Goal: Task Accomplishment & Management: Use online tool/utility

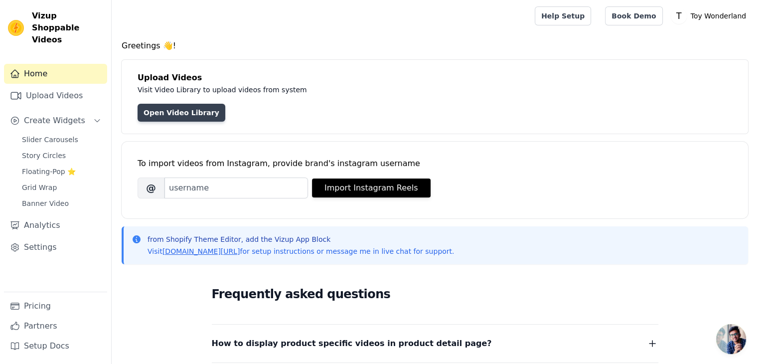
click at [169, 108] on link "Open Video Library" at bounding box center [181, 113] width 88 height 18
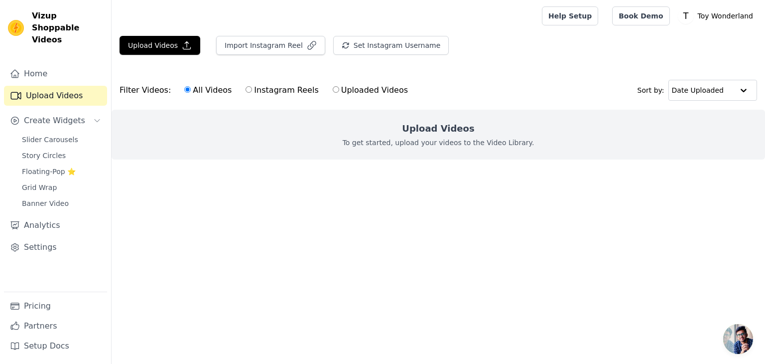
click at [449, 133] on h2 "Upload Videos" at bounding box center [438, 129] width 72 height 14
click at [166, 49] on button "Upload Videos" at bounding box center [160, 45] width 81 height 19
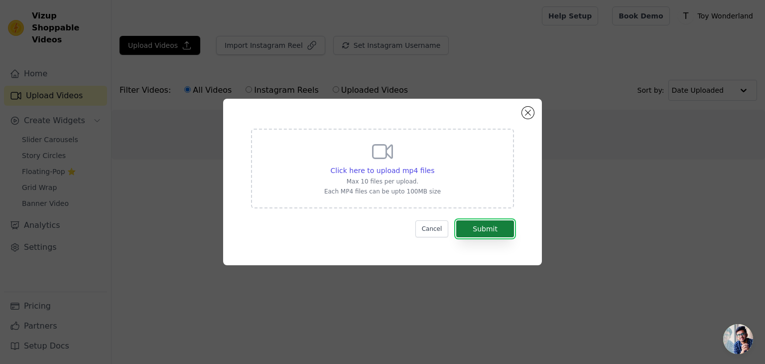
click at [474, 231] on button "Submit" at bounding box center [485, 228] width 58 height 17
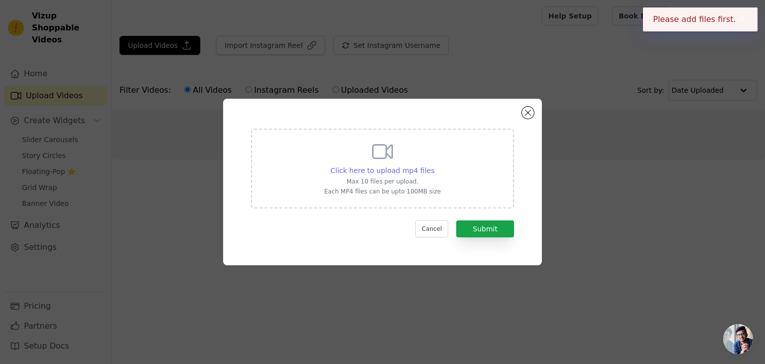
click at [351, 171] on span "Click here to upload mp4 files" at bounding box center [383, 170] width 104 height 8
click at [434, 165] on input "Click here to upload mp4 files Max 10 files per upload. Each MP4 files can be u…" at bounding box center [434, 165] width 0 height 0
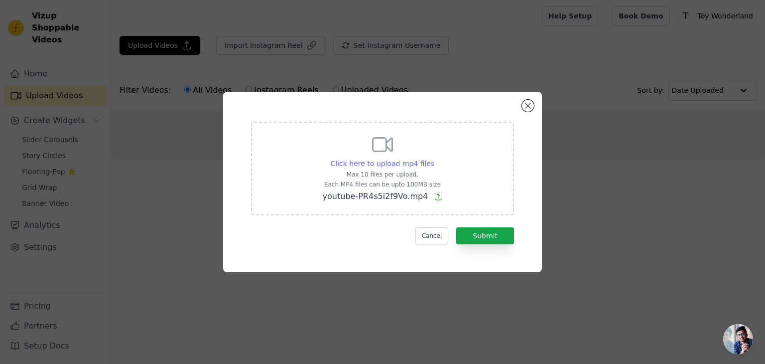
click at [389, 164] on span "Click here to upload mp4 files" at bounding box center [383, 163] width 104 height 8
click at [434, 158] on input "Click here to upload mp4 files Max 10 files per upload. Each MP4 files can be u…" at bounding box center [434, 158] width 0 height 0
type input "C:\fakepath\youtube--pKQkpDKSdY.mp4"
click at [501, 234] on button "Submit" at bounding box center [485, 235] width 58 height 17
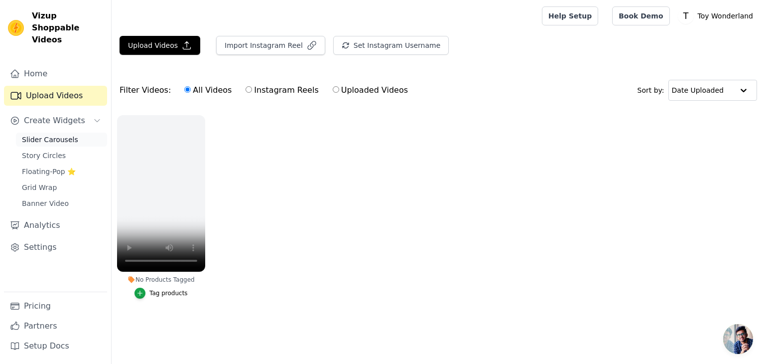
click at [67, 134] on span "Slider Carousels" at bounding box center [50, 139] width 56 height 10
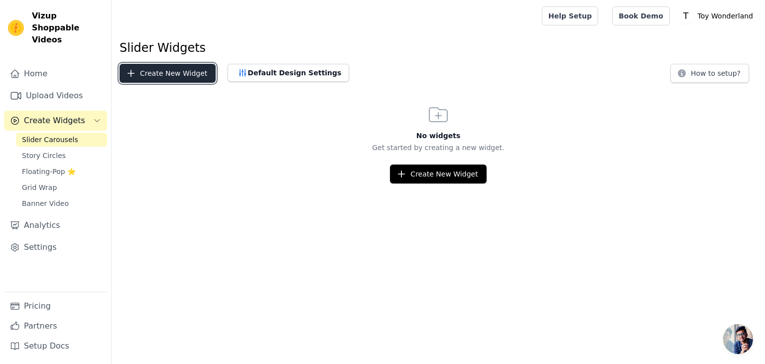
click at [166, 74] on button "Create New Widget" at bounding box center [168, 73] width 96 height 19
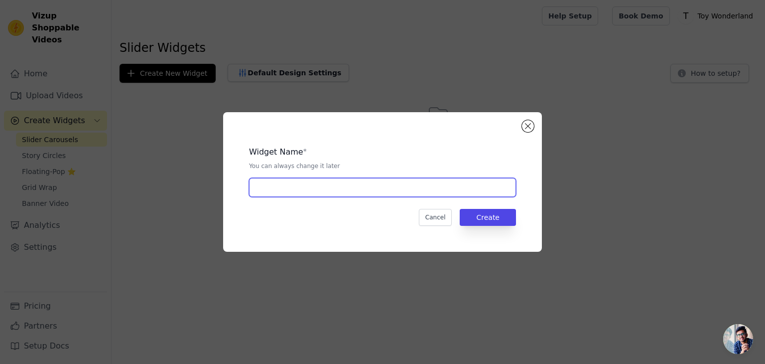
click at [374, 186] on input "text" at bounding box center [382, 187] width 267 height 19
type input "Product slider"
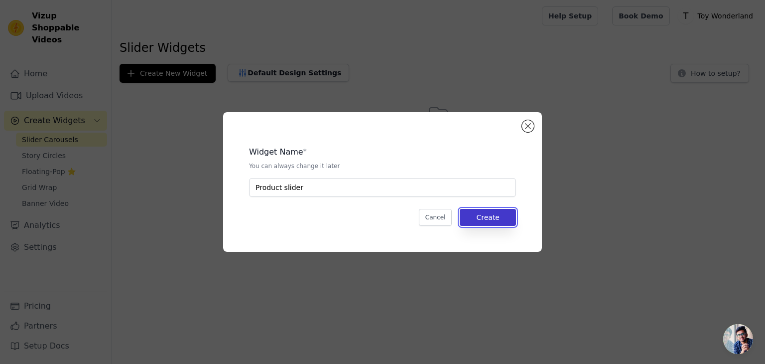
click at [475, 219] on button "Create" at bounding box center [488, 217] width 56 height 17
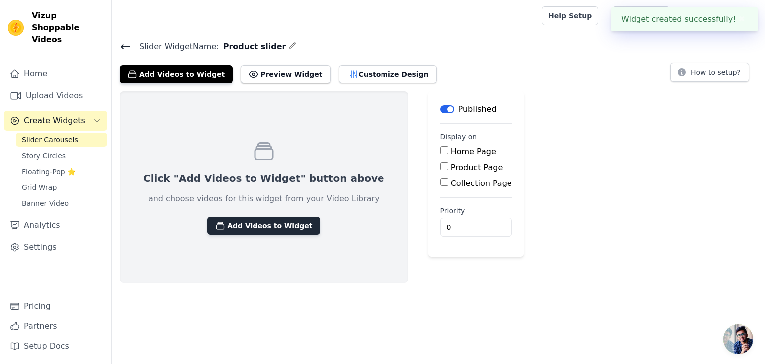
click at [264, 227] on button "Add Videos to Widget" at bounding box center [263, 226] width 113 height 18
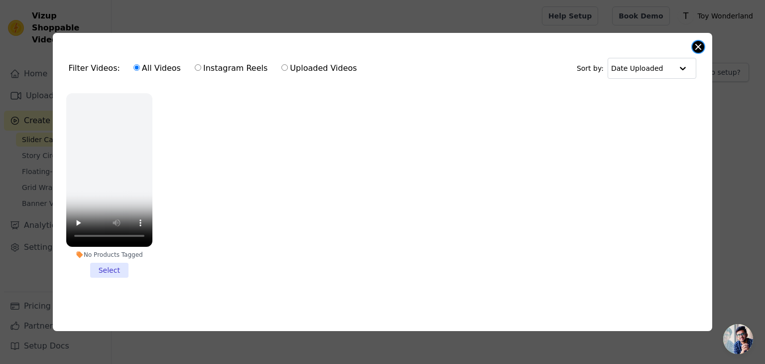
click at [701, 45] on button "Close modal" at bounding box center [698, 47] width 12 height 12
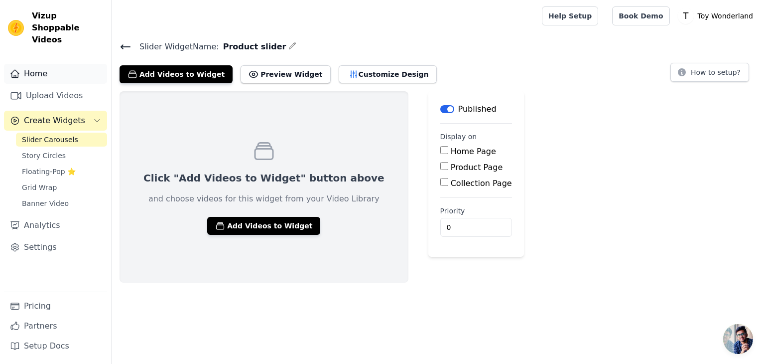
click at [47, 64] on link "Home" at bounding box center [55, 74] width 103 height 20
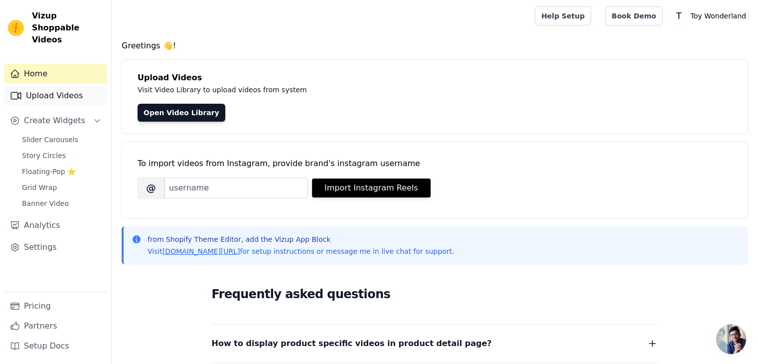
click at [54, 86] on link "Upload Videos" at bounding box center [55, 96] width 103 height 20
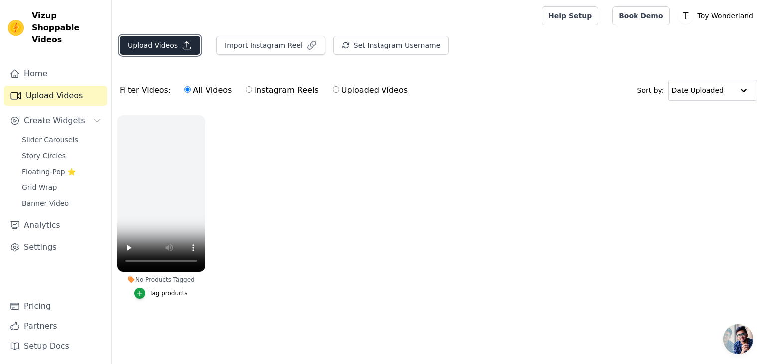
click at [168, 39] on button "Upload Videos" at bounding box center [160, 45] width 81 height 19
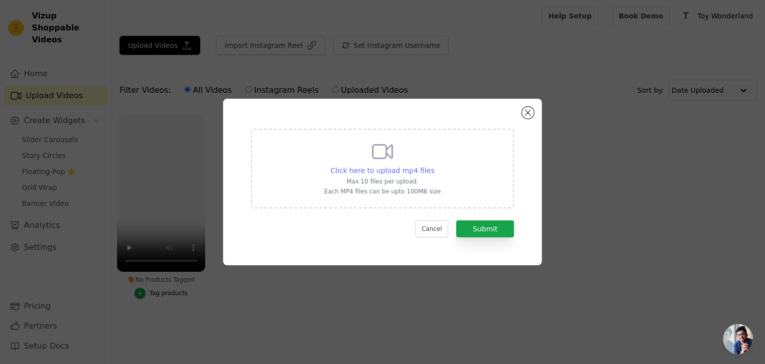
click at [377, 170] on span "Click here to upload mp4 files" at bounding box center [383, 170] width 104 height 8
click at [434, 165] on input "Click here to upload mp4 files Max 10 files per upload. Each MP4 files can be u…" at bounding box center [434, 165] width 0 height 0
type input "C:\fakepath\youtube-PR4s5i2f9Vo.mp4"
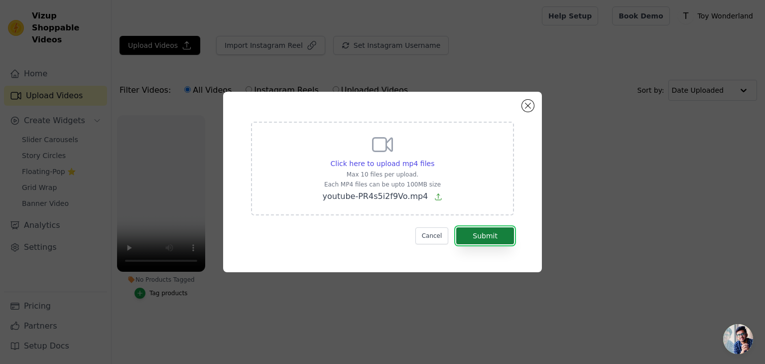
click at [483, 243] on button "Submit" at bounding box center [485, 235] width 58 height 17
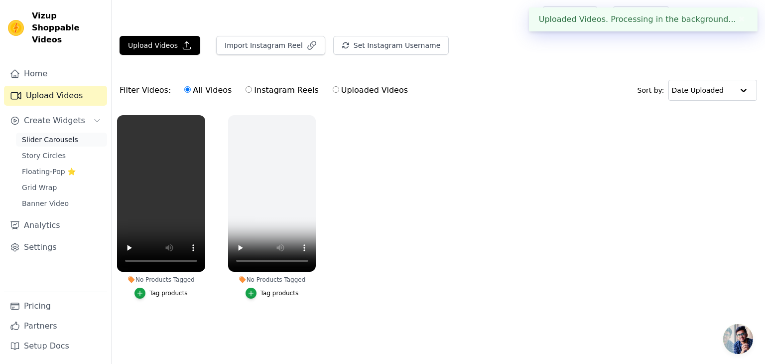
click at [57, 134] on span "Slider Carousels" at bounding box center [50, 139] width 56 height 10
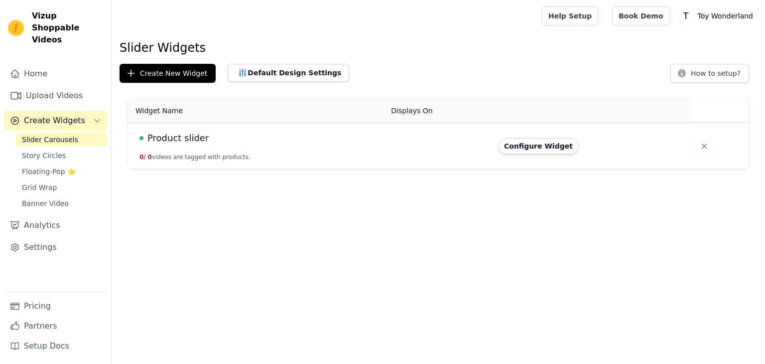
click at [229, 150] on td "Product slider 0 / 0 videos are tagged with products." at bounding box center [257, 146] width 258 height 46
click at [542, 151] on button "Configure Widget" at bounding box center [538, 146] width 81 height 16
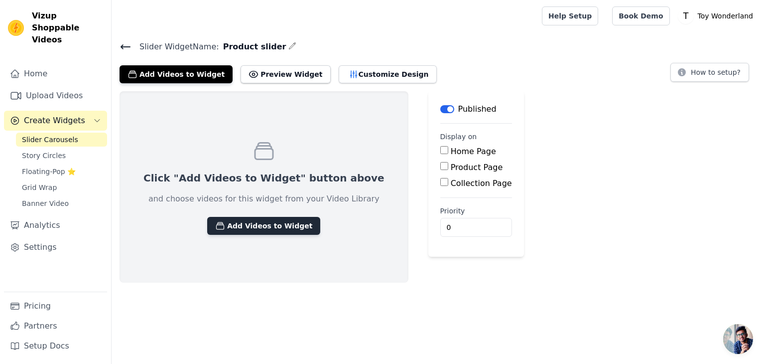
click at [230, 223] on button "Add Videos to Widget" at bounding box center [263, 226] width 113 height 18
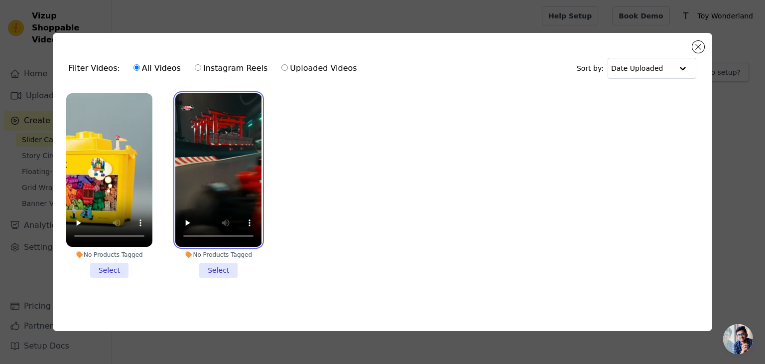
click at [207, 172] on video at bounding box center [218, 169] width 86 height 153
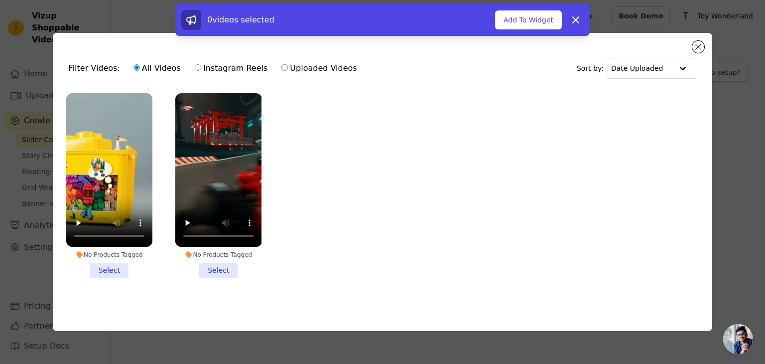
click at [224, 270] on li "No Products Tagged Select" at bounding box center [218, 185] width 86 height 184
click at [0, 0] on input "No Products Tagged Select" at bounding box center [0, 0] width 0 height 0
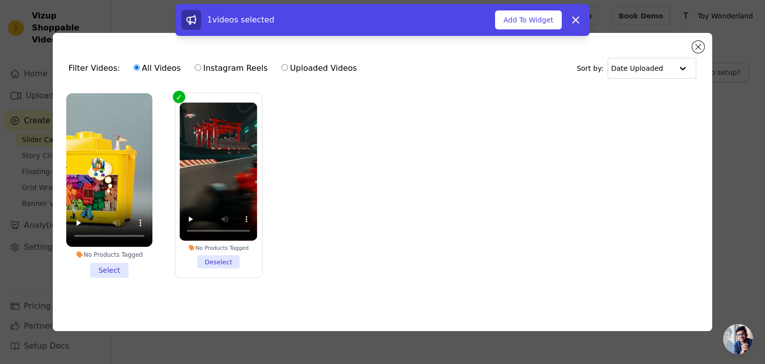
click at [118, 265] on li "No Products Tagged Select" at bounding box center [109, 185] width 86 height 184
click at [0, 0] on input "No Products Tagged Select" at bounding box center [0, 0] width 0 height 0
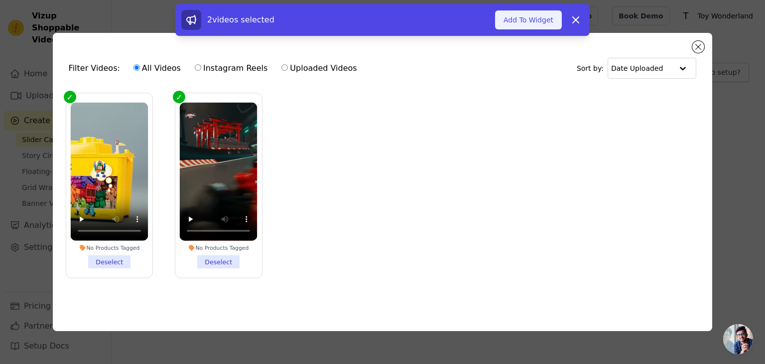
click at [541, 21] on button "Add To Widget" at bounding box center [528, 19] width 67 height 19
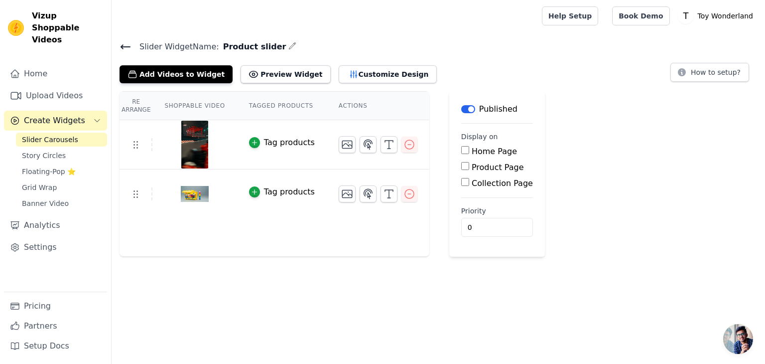
click at [461, 147] on input "Home Page" at bounding box center [465, 150] width 8 height 8
checkbox input "true"
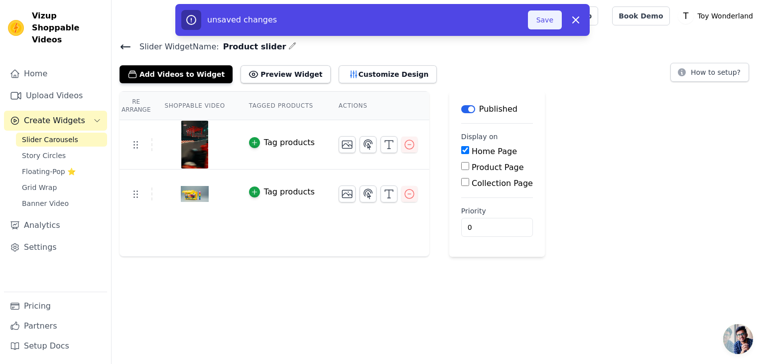
click at [537, 18] on button "Save" at bounding box center [545, 19] width 34 height 19
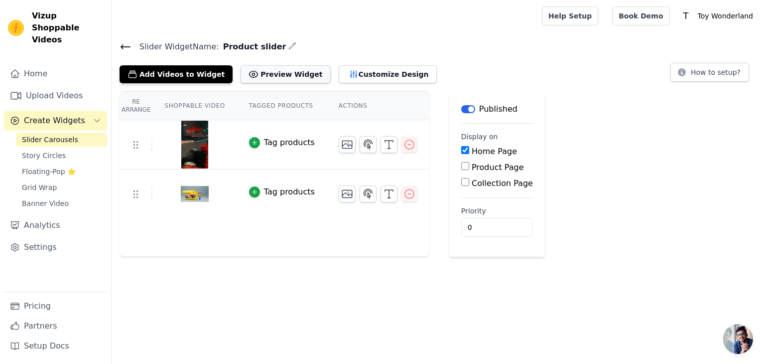
click at [267, 74] on button "Preview Widget" at bounding box center [286, 74] width 90 height 18
click at [383, 148] on icon "button" at bounding box center [389, 144] width 12 height 12
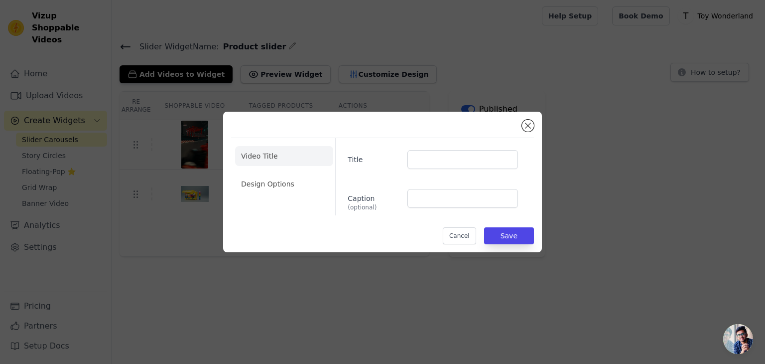
click at [526, 133] on div "Video Title Design Options Title Caption (optional) Cancel Save" at bounding box center [382, 182] width 303 height 125
click at [526, 126] on button "Close modal" at bounding box center [528, 126] width 12 height 12
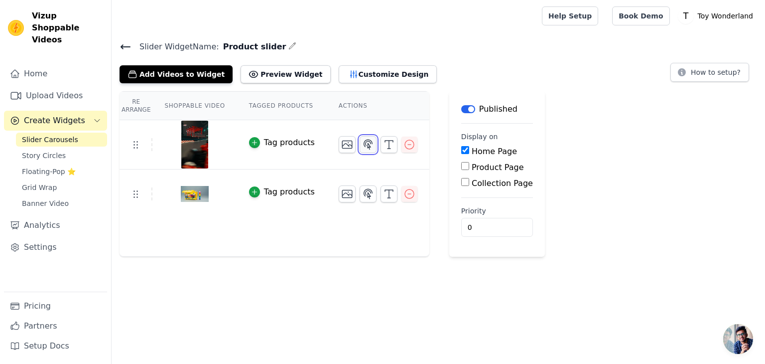
click at [362, 143] on icon "button" at bounding box center [368, 144] width 12 height 12
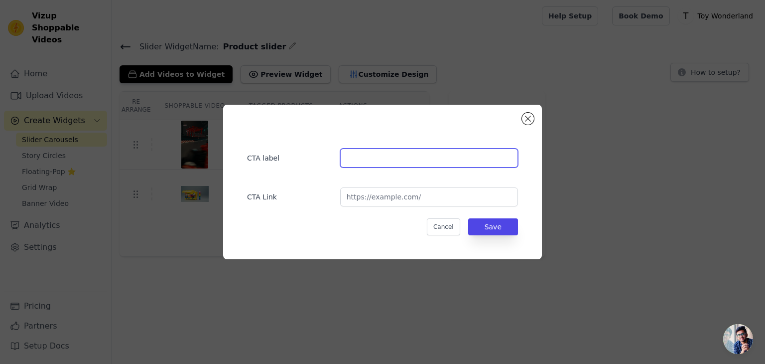
click at [383, 165] on input "text" at bounding box center [429, 157] width 178 height 19
click at [534, 114] on div "CTA label CTA Link Cancel Save" at bounding box center [382, 182] width 319 height 154
click at [531, 118] on button "Close modal" at bounding box center [528, 119] width 12 height 12
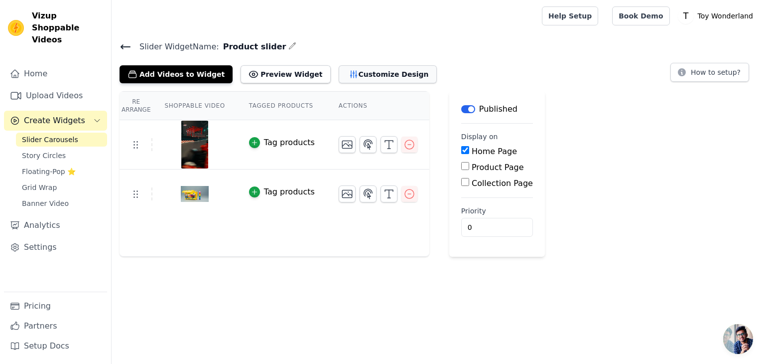
click at [357, 78] on button "Customize Design" at bounding box center [388, 74] width 98 height 18
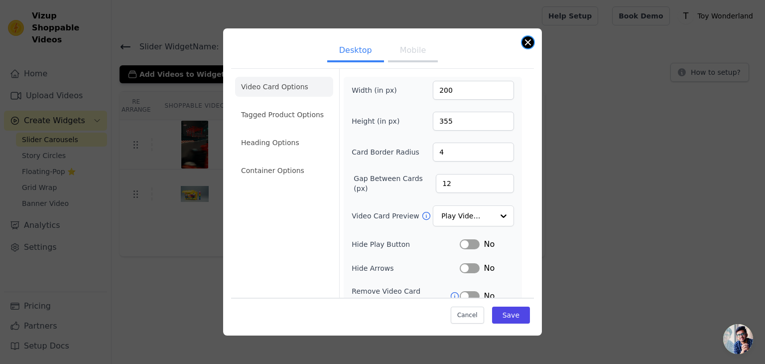
click at [526, 44] on button "Close modal" at bounding box center [528, 42] width 12 height 12
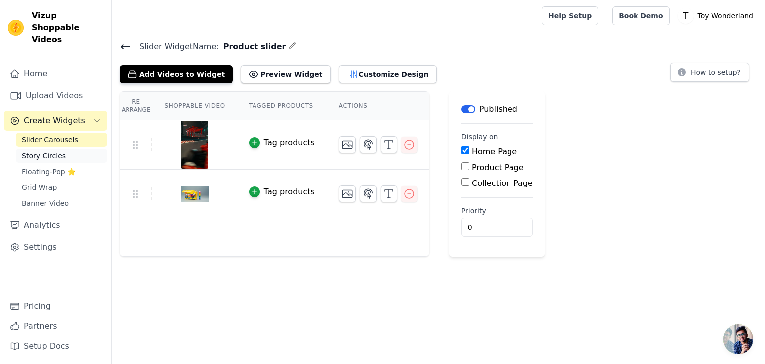
click at [60, 148] on link "Story Circles" at bounding box center [61, 155] width 91 height 14
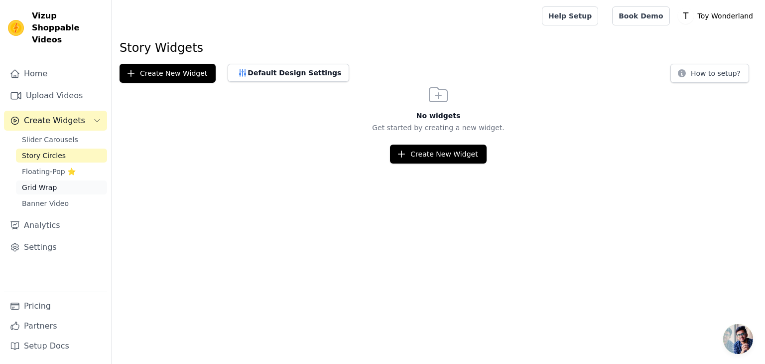
click at [41, 182] on span "Grid Wrap" at bounding box center [39, 187] width 35 height 10
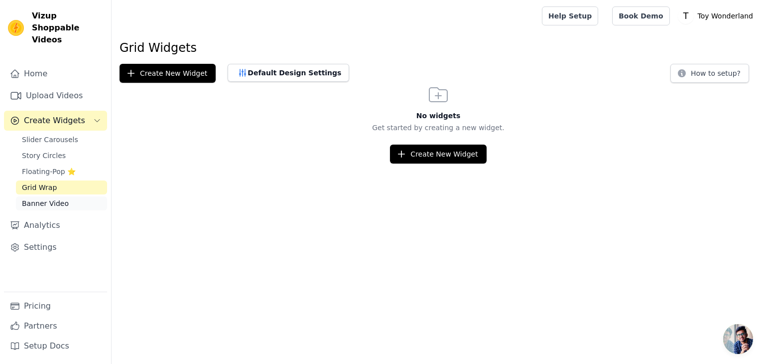
click at [62, 198] on span "Banner Video" at bounding box center [45, 203] width 47 height 10
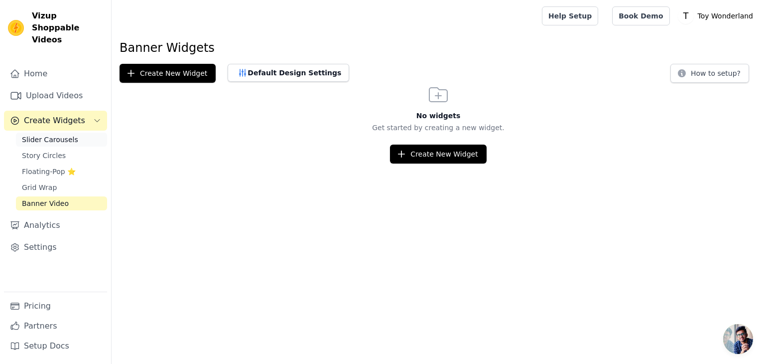
click at [47, 134] on span "Slider Carousels" at bounding box center [50, 139] width 56 height 10
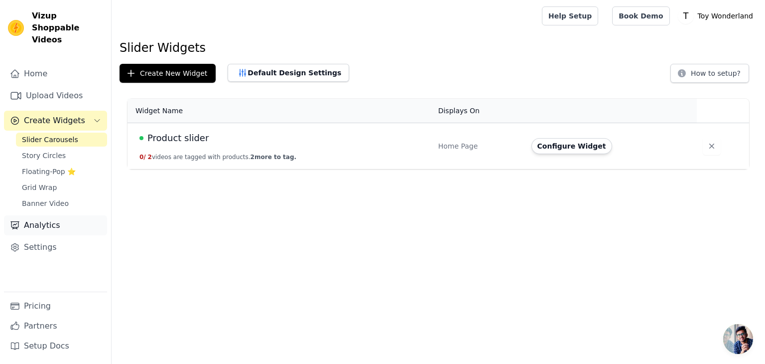
click at [55, 215] on link "Analytics" at bounding box center [55, 225] width 103 height 20
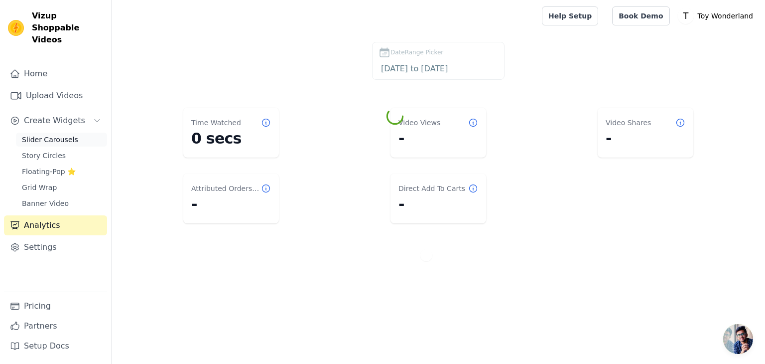
click at [42, 134] on span "Slider Carousels" at bounding box center [50, 139] width 56 height 10
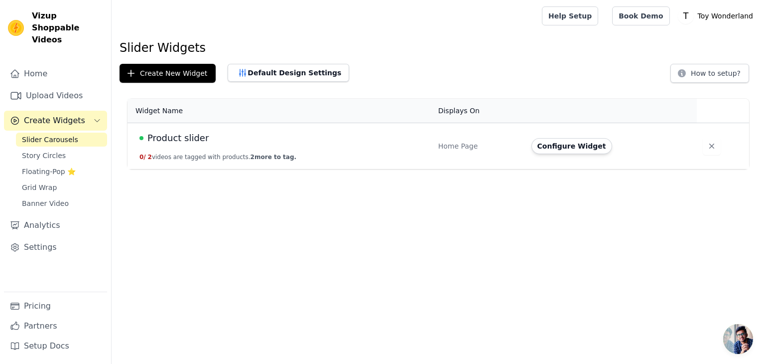
click at [42, 115] on span "Create Widgets" at bounding box center [54, 121] width 61 height 12
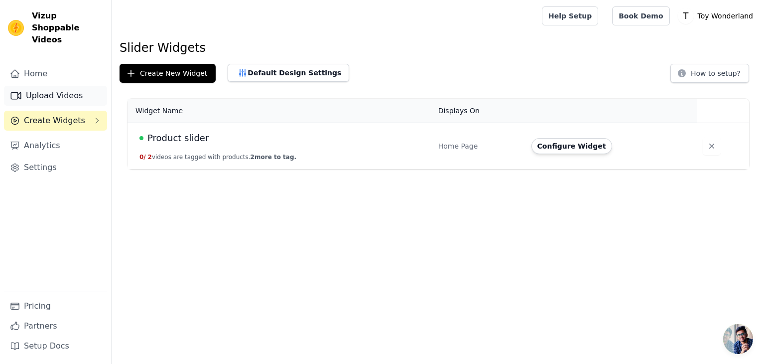
click at [43, 86] on link "Upload Videos" at bounding box center [55, 96] width 103 height 20
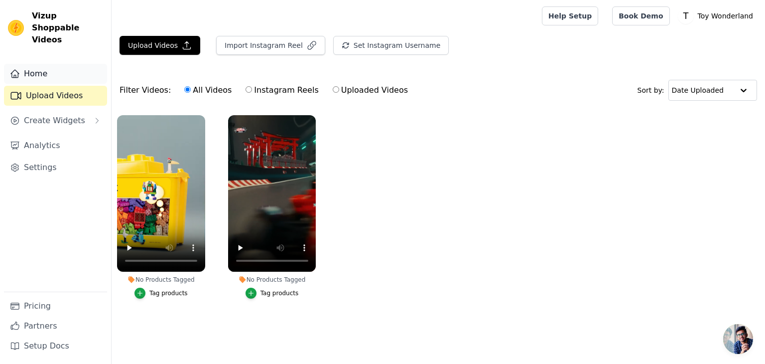
click at [49, 64] on link "Home" at bounding box center [55, 74] width 103 height 20
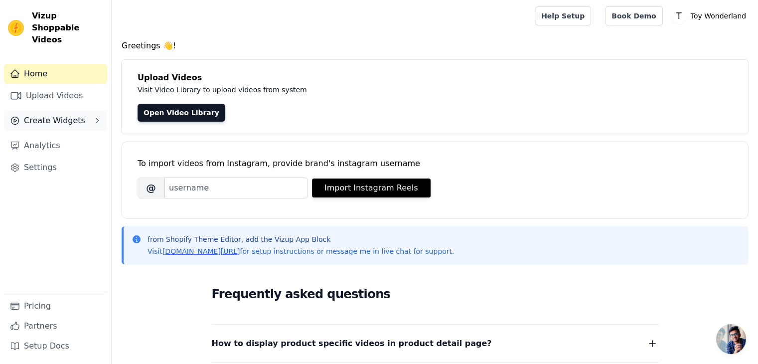
click at [71, 116] on button "Create Widgets" at bounding box center [55, 121] width 103 height 20
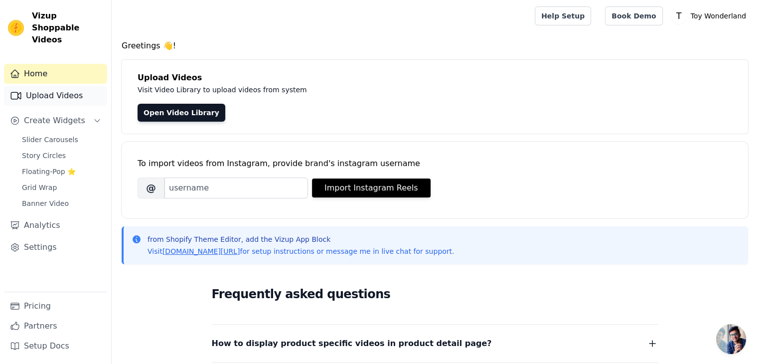
click at [73, 86] on link "Upload Videos" at bounding box center [55, 96] width 103 height 20
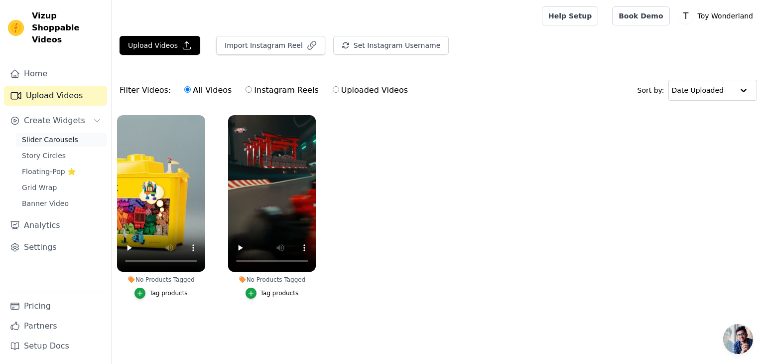
click at [65, 134] on link "Slider Carousels" at bounding box center [61, 139] width 91 height 14
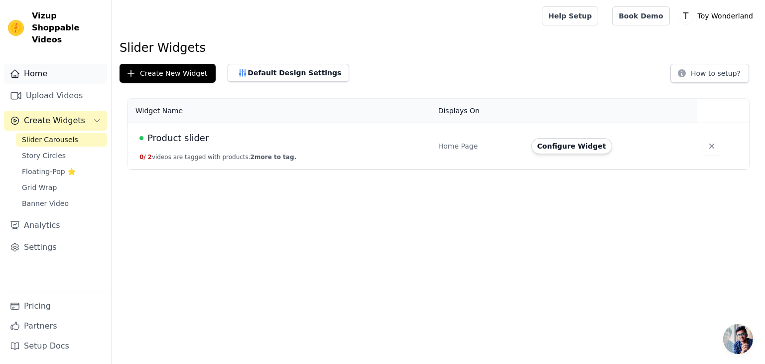
click at [61, 68] on link "Home" at bounding box center [55, 74] width 103 height 20
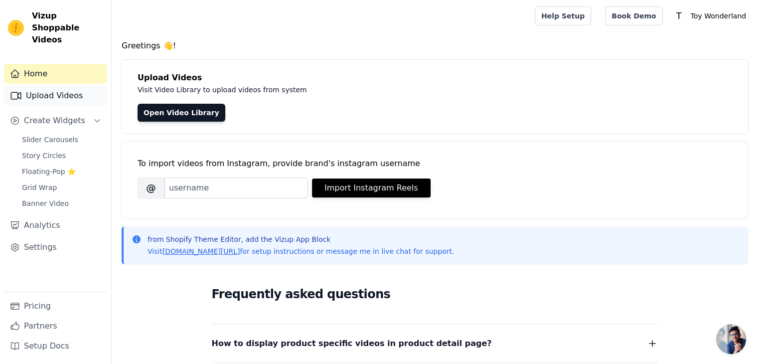
click at [66, 86] on link "Upload Videos" at bounding box center [55, 96] width 103 height 20
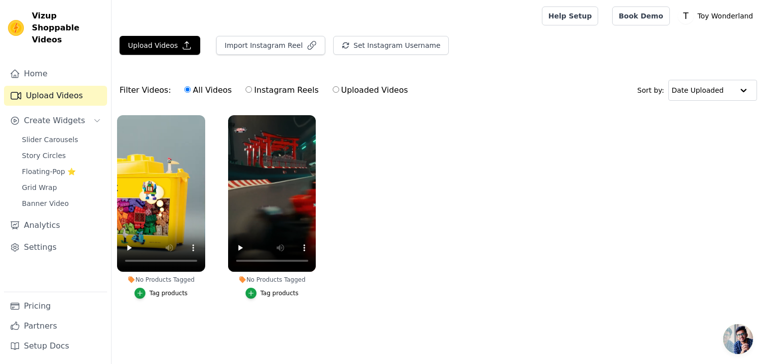
click at [163, 281] on div "No Products Tagged" at bounding box center [161, 279] width 88 height 8
click at [162, 279] on div "No Products Tagged" at bounding box center [161, 279] width 88 height 8
click at [213, 319] on ul "No Products Tagged Tag products No Products Tagged Tag products" at bounding box center [438, 217] width 653 height 214
click at [49, 134] on span "Slider Carousels" at bounding box center [50, 139] width 56 height 10
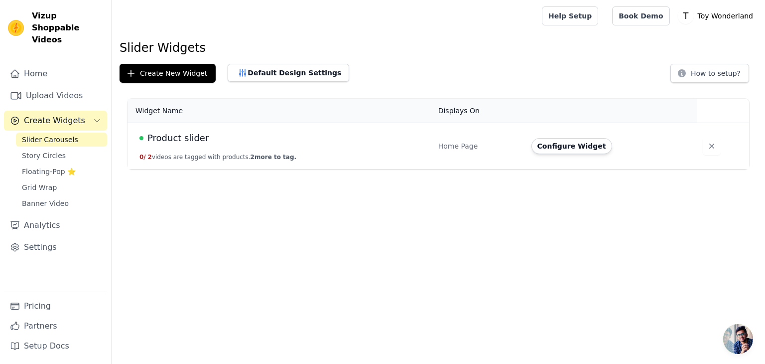
click at [191, 144] on span "Product slider" at bounding box center [177, 138] width 61 height 14
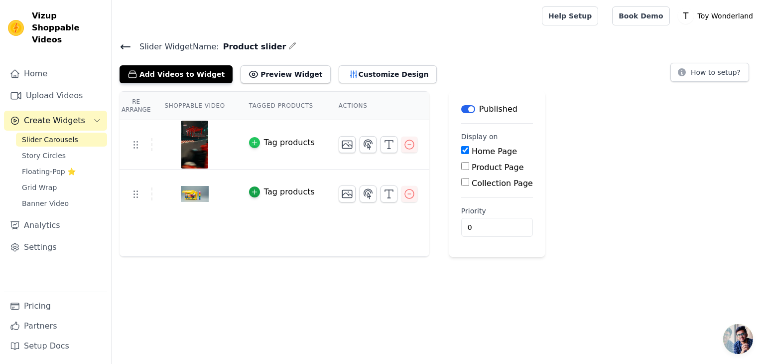
click at [252, 141] on icon "button" at bounding box center [254, 142] width 4 height 4
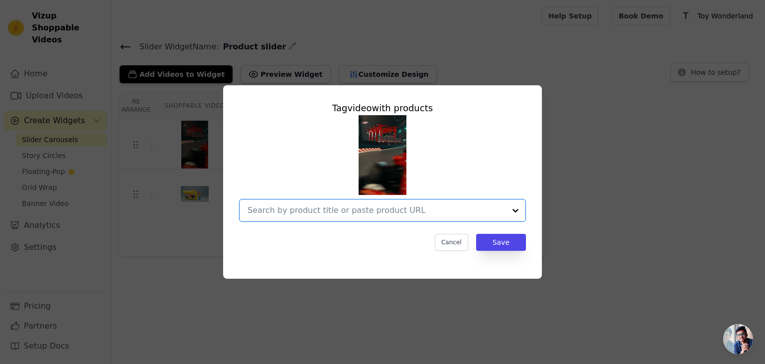
click at [430, 211] on input "text" at bounding box center [377, 210] width 258 height 12
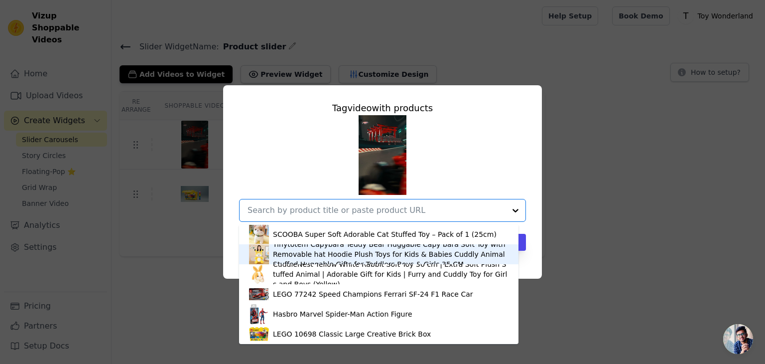
scroll to position [2, 0]
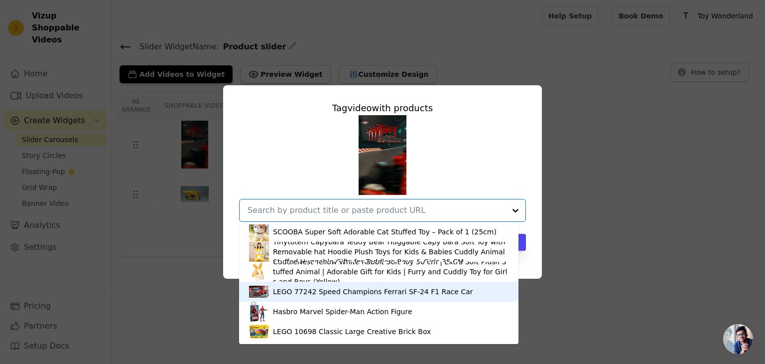
click at [361, 292] on div "LEGO 77242 Speed Champions Ferrari SF-24 F1 Race Car" at bounding box center [373, 291] width 200 height 10
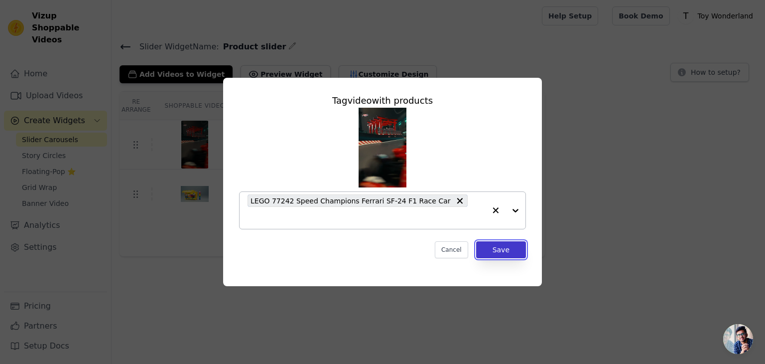
click at [511, 241] on button "Save" at bounding box center [501, 249] width 50 height 17
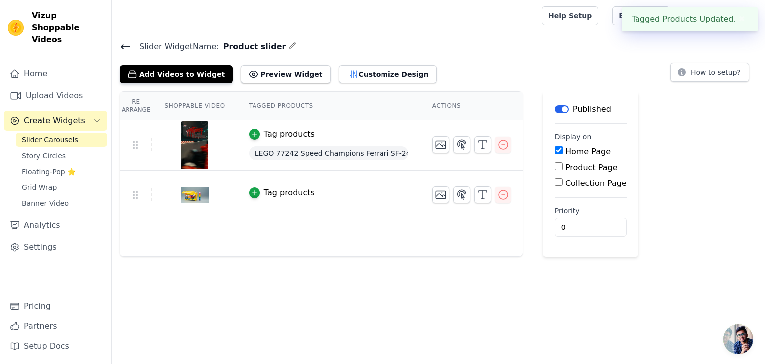
click at [264, 191] on div "Tag products" at bounding box center [289, 193] width 51 height 12
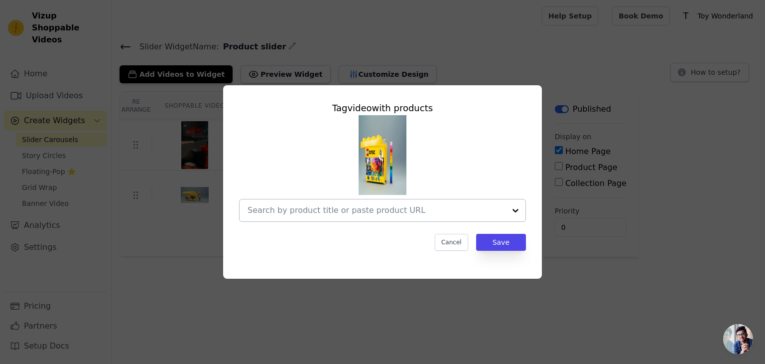
click at [425, 206] on input "text" at bounding box center [377, 210] width 258 height 12
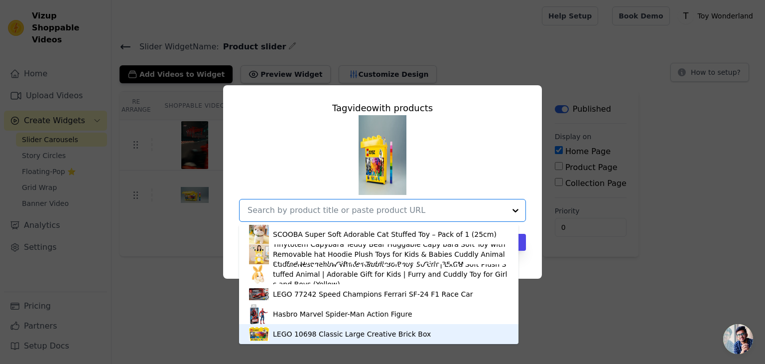
click at [298, 333] on div "LEGO 10698 Classic Large Creative Brick Box" at bounding box center [352, 334] width 158 height 10
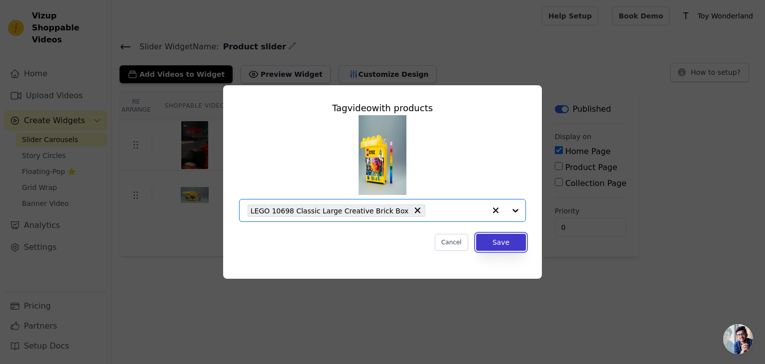
click at [504, 243] on button "Save" at bounding box center [501, 242] width 50 height 17
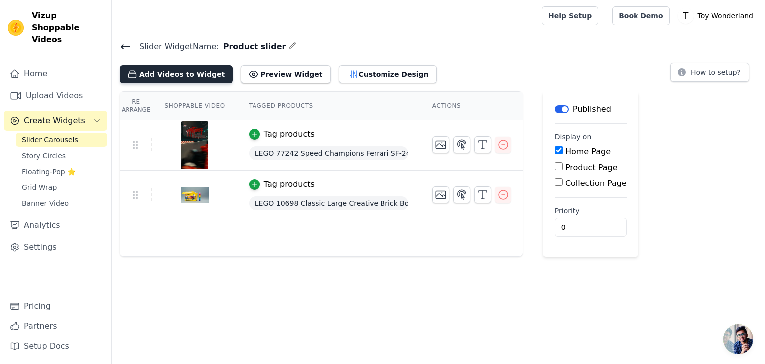
click at [177, 74] on button "Add Videos to Widget" at bounding box center [176, 74] width 113 height 18
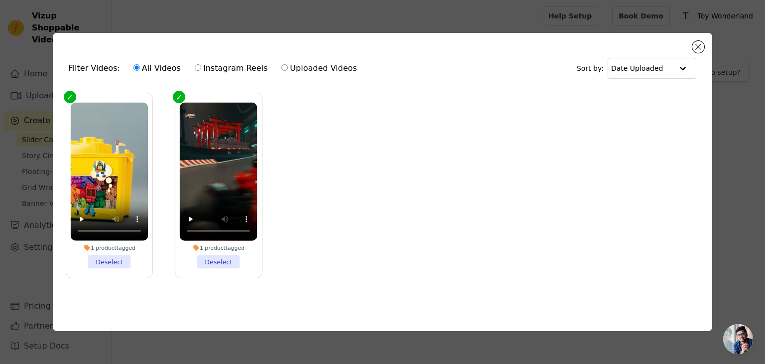
click at [704, 49] on div "Filter Videos: All Videos Instagram Reels Uploaded Videos Sort by: Date Uploaded" at bounding box center [383, 68] width 644 height 39
click at [701, 44] on button "Close modal" at bounding box center [698, 47] width 12 height 12
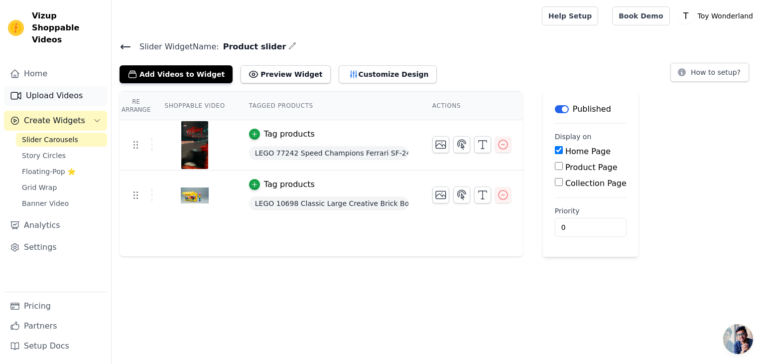
click at [67, 86] on link "Upload Videos" at bounding box center [55, 96] width 103 height 20
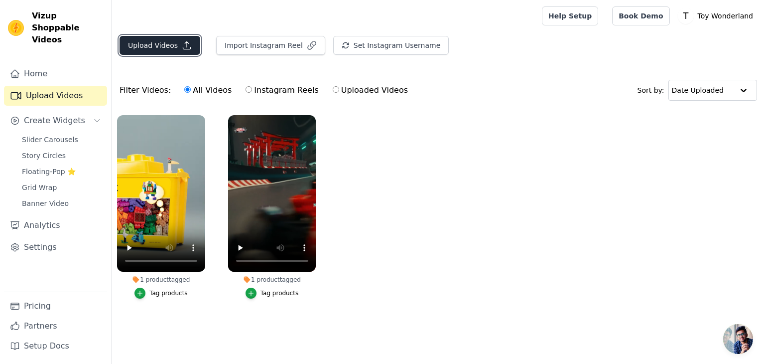
click at [165, 42] on button "Upload Videos" at bounding box center [160, 45] width 81 height 19
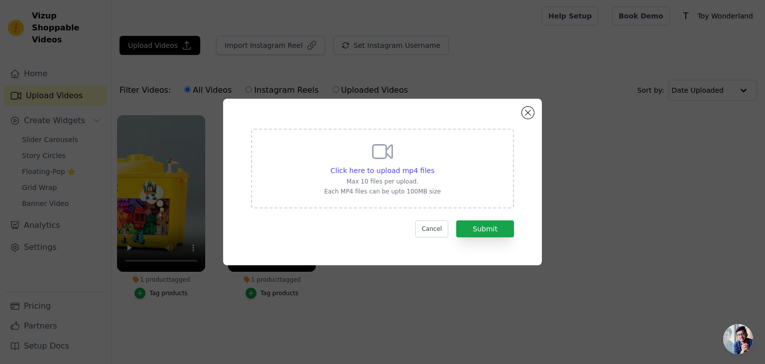
click at [428, 202] on div "Click here to upload mp4 files Max 10 files per upload. Each MP4 files can be u…" at bounding box center [382, 169] width 263 height 80
click at [434, 165] on input "Click here to upload mp4 files Max 10 files per upload. Each MP4 files can be u…" at bounding box center [434, 165] width 0 height 0
type input "C:\fakepath\youtube-GJj4rusWRGI.mp4"
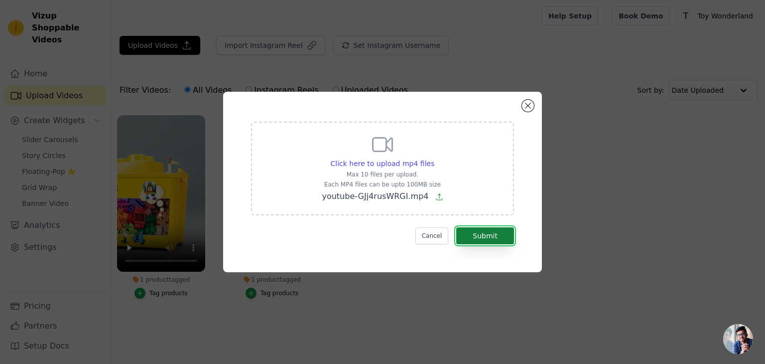
click at [501, 237] on button "Submit" at bounding box center [485, 235] width 58 height 17
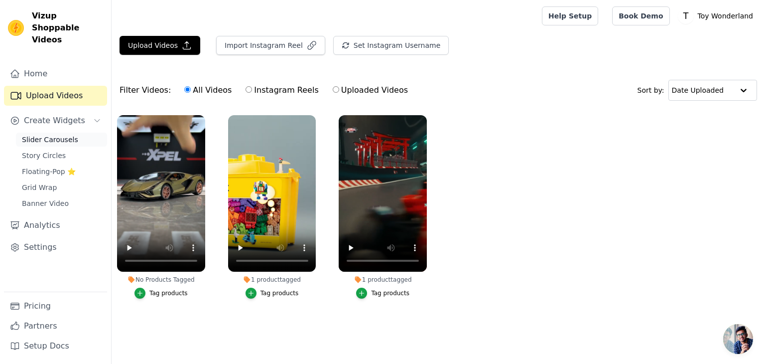
click at [62, 134] on span "Slider Carousels" at bounding box center [50, 139] width 56 height 10
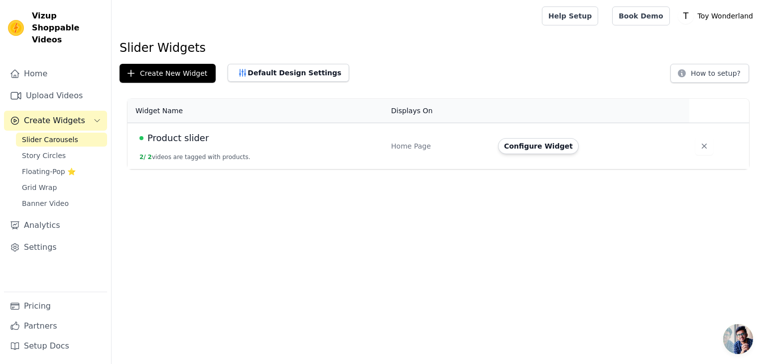
click at [355, 143] on div "Product slider" at bounding box center [259, 138] width 240 height 14
click at [542, 148] on button "Configure Widget" at bounding box center [538, 146] width 81 height 16
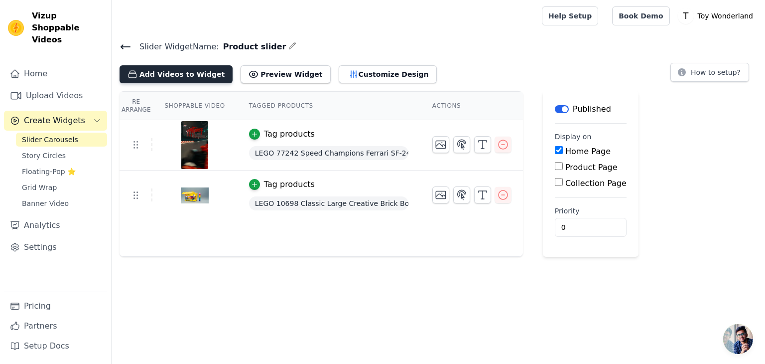
drag, startPoint x: 163, startPoint y: 75, endPoint x: 134, endPoint y: 75, distance: 29.4
click at [137, 77] on icon "button" at bounding box center [133, 74] width 10 height 10
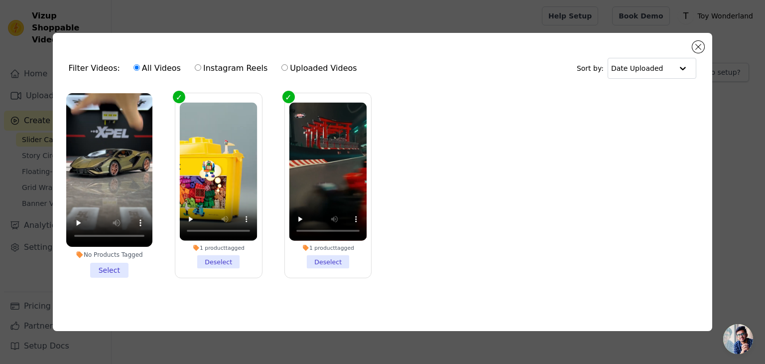
click at [105, 277] on div "No Products Tagged Select" at bounding box center [109, 185] width 97 height 195
click at [106, 269] on li "No Products Tagged Select" at bounding box center [109, 185] width 86 height 184
click at [0, 0] on input "No Products Tagged Select" at bounding box center [0, 0] width 0 height 0
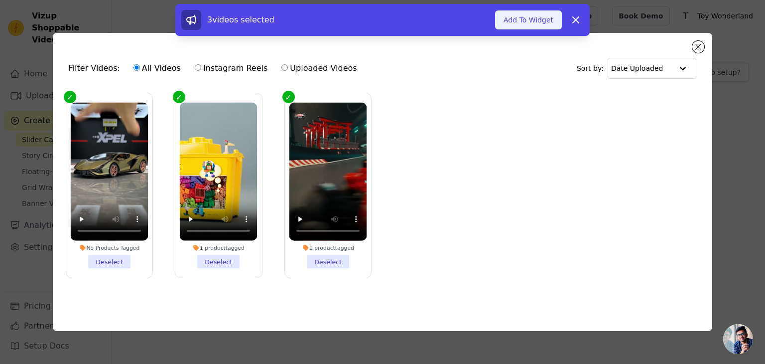
click at [518, 26] on button "Add To Widget" at bounding box center [528, 19] width 67 height 19
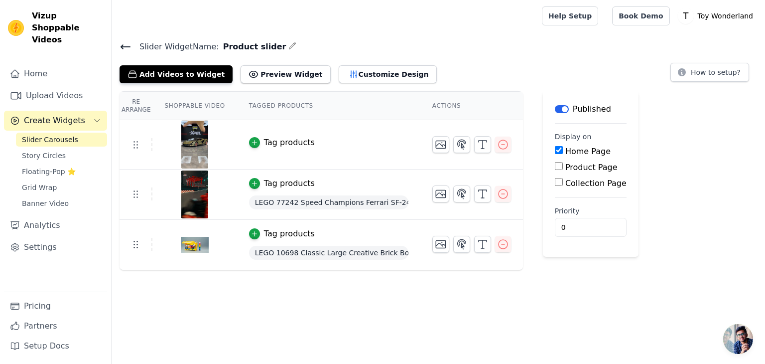
click at [264, 139] on div "Tag products" at bounding box center [289, 142] width 51 height 12
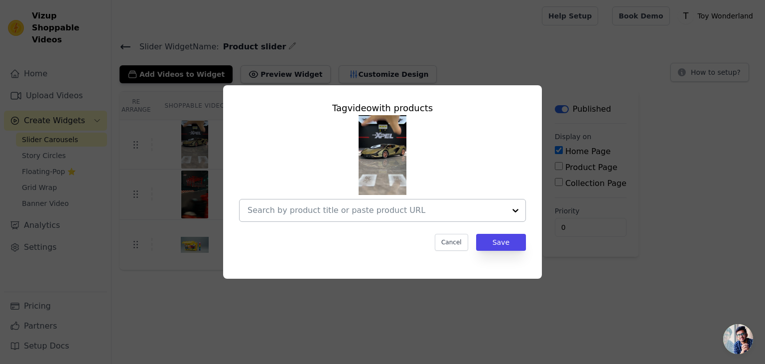
click at [435, 217] on div at bounding box center [377, 210] width 258 height 22
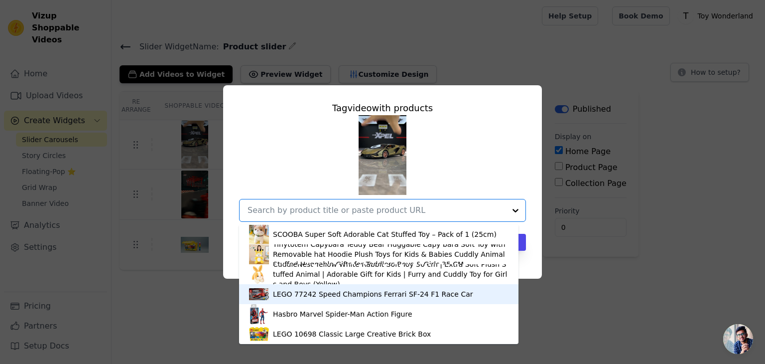
scroll to position [2, 0]
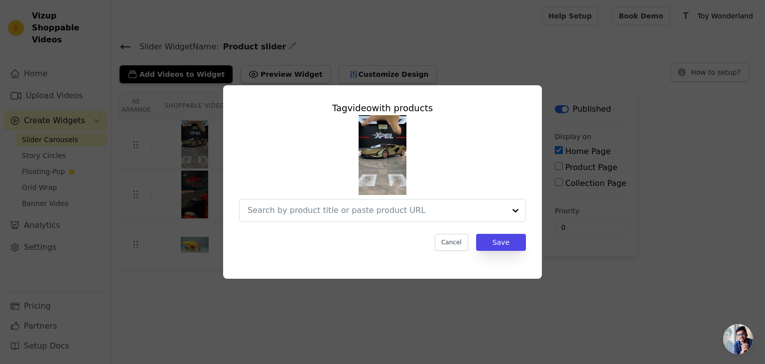
click at [211, 315] on div "Tag video with products Cancel Save" at bounding box center [382, 182] width 765 height 364
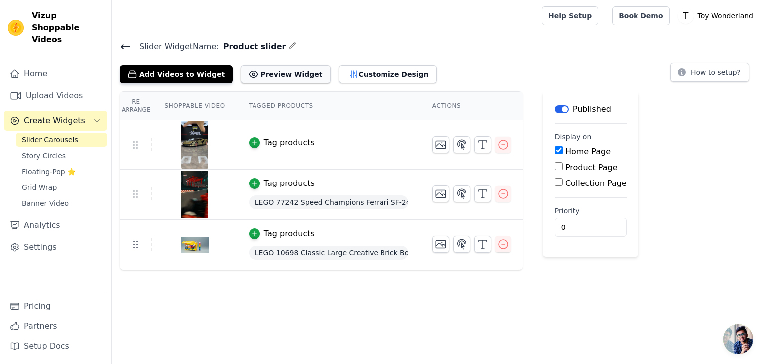
click at [261, 74] on button "Preview Widget" at bounding box center [286, 74] width 90 height 18
click at [253, 142] on div "button" at bounding box center [254, 142] width 11 height 11
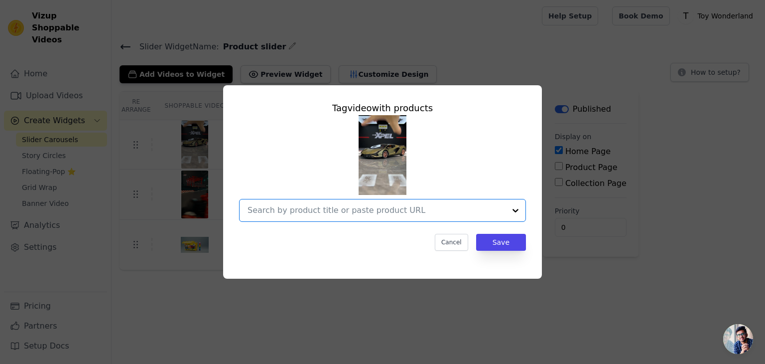
click at [382, 213] on input "text" at bounding box center [377, 210] width 258 height 12
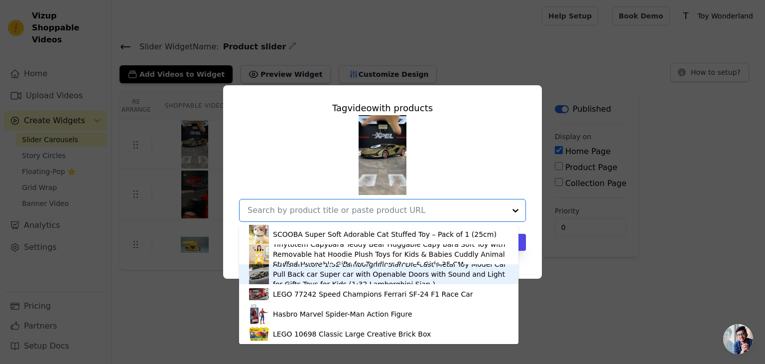
click at [319, 273] on div "Advisian store 1:32 Lamborghini Sian Die-cast Metal Toy Model Car Pull Back car…" at bounding box center [391, 274] width 236 height 30
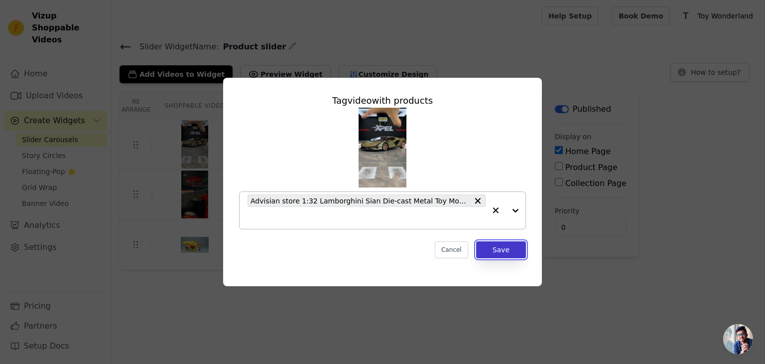
click at [490, 246] on button "Save" at bounding box center [501, 249] width 50 height 17
